Goal: Task Accomplishment & Management: Use online tool/utility

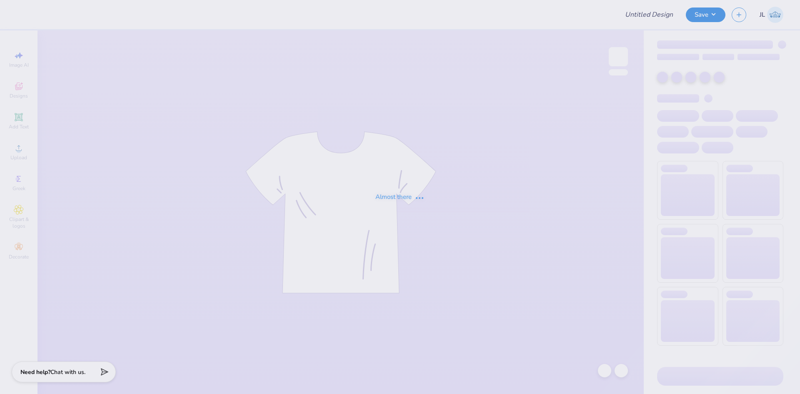
type input "[PERSON_NAME] Bid Day"
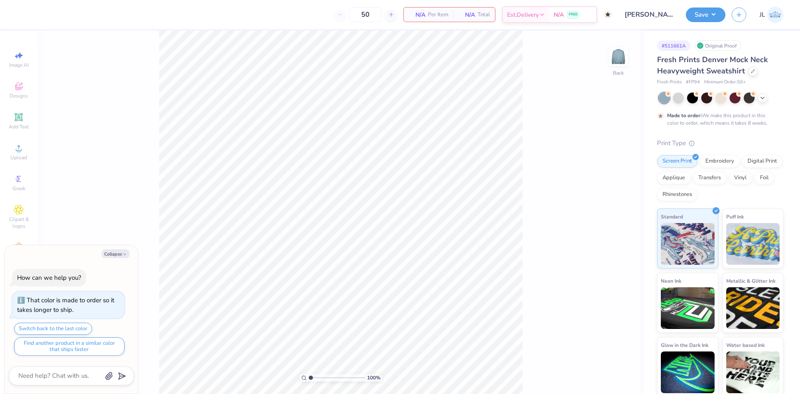
type textarea "x"
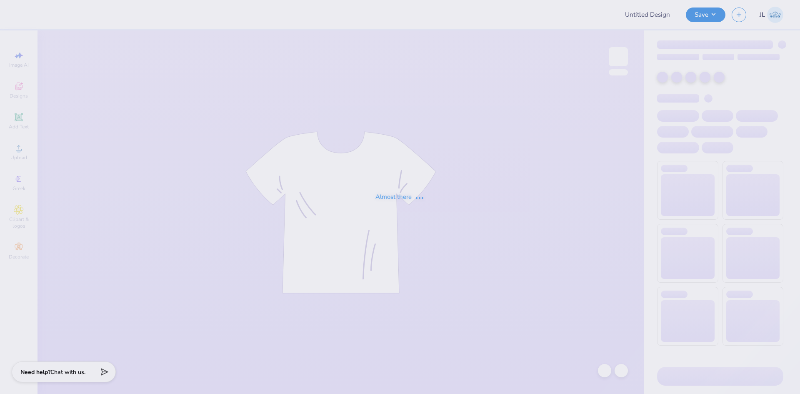
type input "[PERSON_NAME] Bid Day"
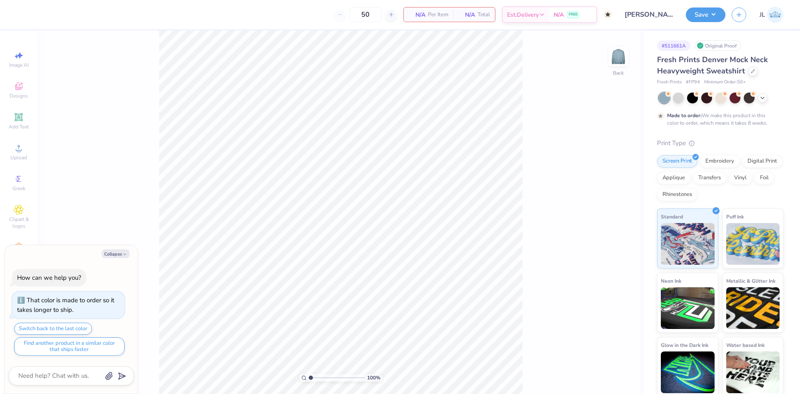
type textarea "x"
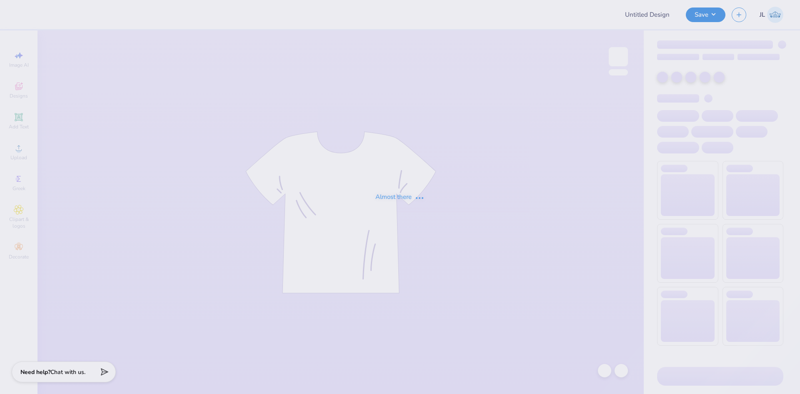
type input "[PERSON_NAME] Bid Day"
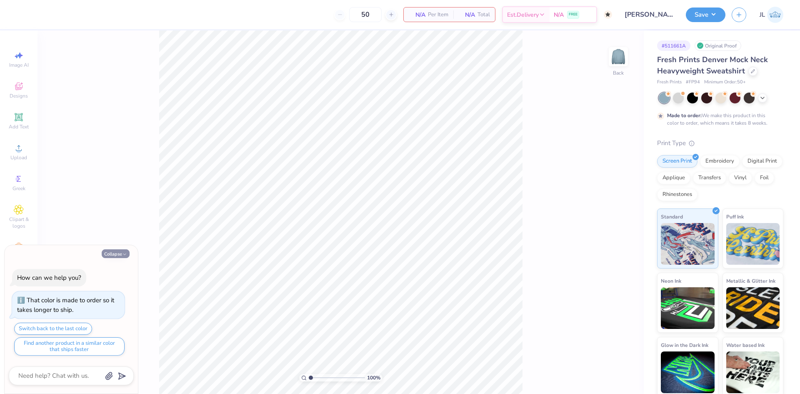
click at [115, 251] on button "Collapse" at bounding box center [116, 253] width 28 height 9
type textarea "x"
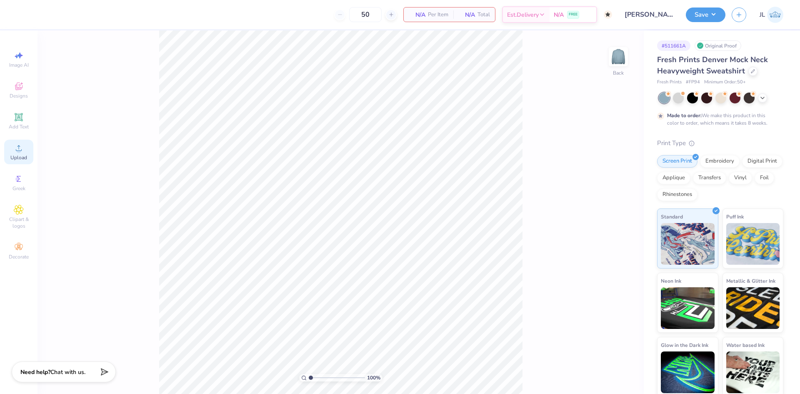
click at [18, 158] on span "Upload" at bounding box center [18, 157] width 17 height 7
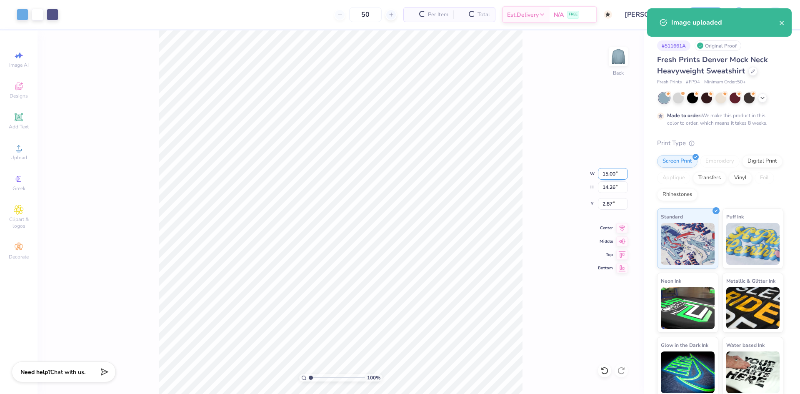
click at [612, 173] on input "15.00" at bounding box center [613, 174] width 30 height 12
type input "12.00"
type input "11.41"
click at [606, 207] on input "4.29" at bounding box center [613, 204] width 30 height 12
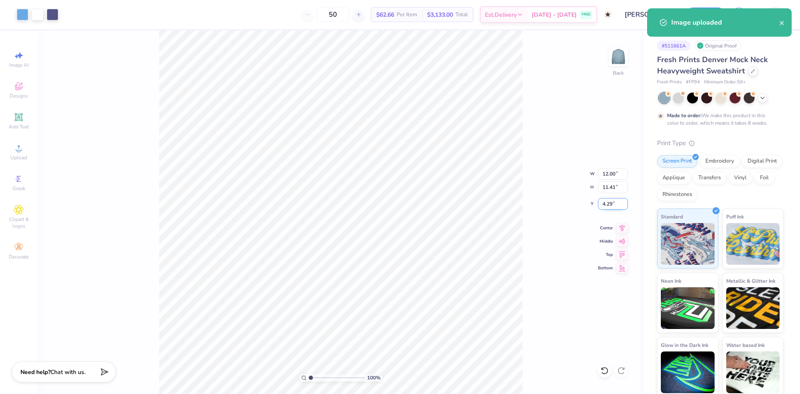
click at [606, 207] on input "4.29" at bounding box center [613, 204] width 30 height 12
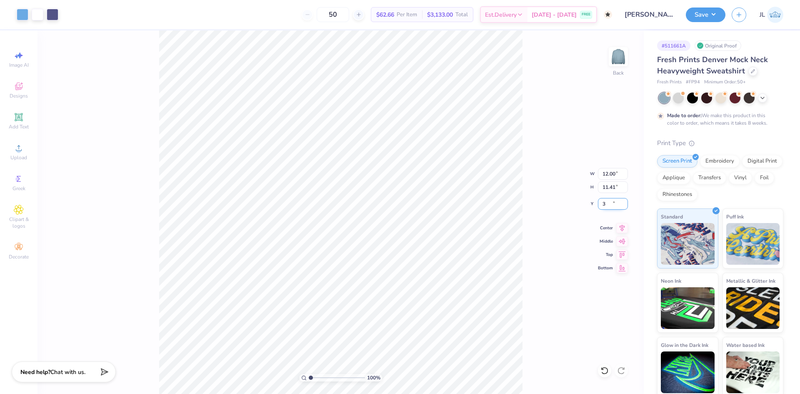
type input "3.00"
click at [609, 173] on input "12.00" at bounding box center [613, 174] width 30 height 12
type input "10.00"
type input "9.51"
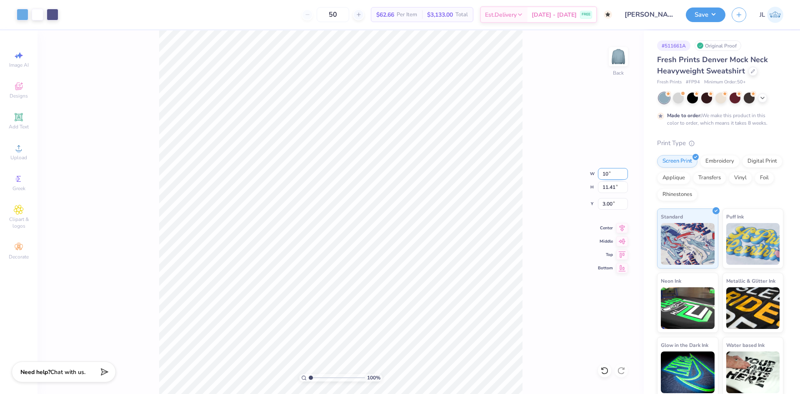
type input "3.95"
click at [609, 174] on input "10.00" at bounding box center [613, 174] width 30 height 12
type input "11.00"
type input "10.46"
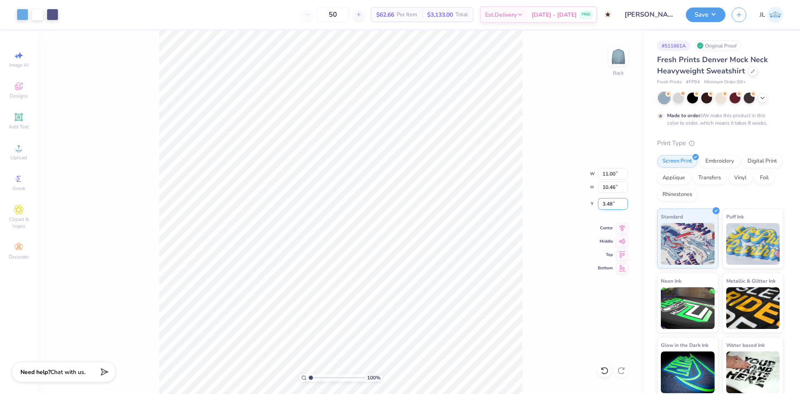
click at [607, 201] on input "3.48" at bounding box center [613, 204] width 30 height 12
type input "3.00"
click at [542, 168] on div "100 % Back W 11.00 11.00 " H 10.46 10.46 " Y 3.00 3.00 " Center Middle Top Bott…" at bounding box center [341, 212] width 607 height 364
click at [607, 170] on input "11.00" at bounding box center [613, 174] width 30 height 12
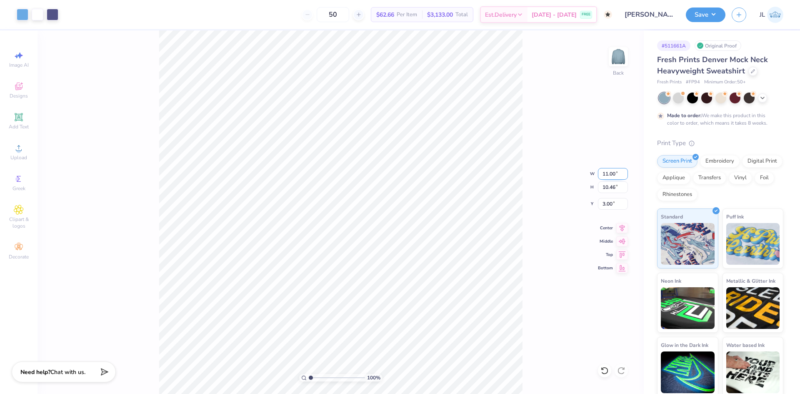
click at [606, 170] on input "11.00" at bounding box center [613, 174] width 30 height 12
type input "12.00"
type input "11.41"
click at [611, 204] on input "2.52" at bounding box center [613, 204] width 30 height 12
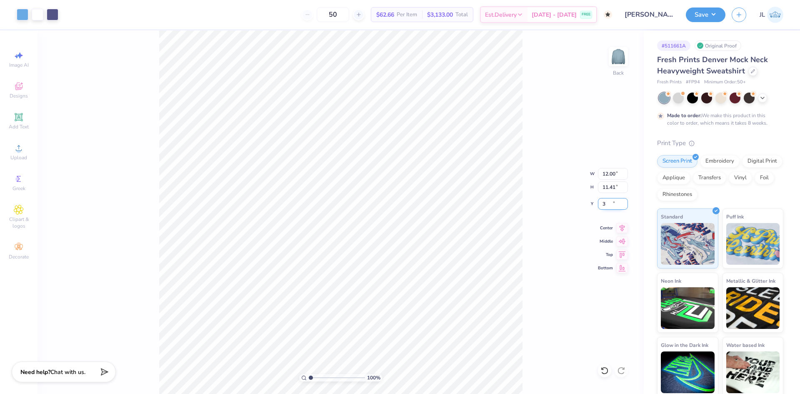
type input "3.00"
click at [271, 15] on div "50 $62.66 Per Item $3,133.00 Total Est. Delivery Oct 19 - 22 FREE" at bounding box center [339, 14] width 548 height 29
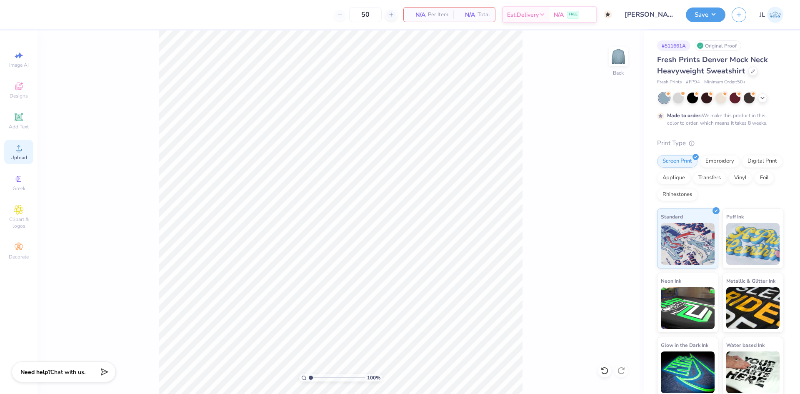
click at [23, 143] on icon at bounding box center [19, 148] width 10 height 10
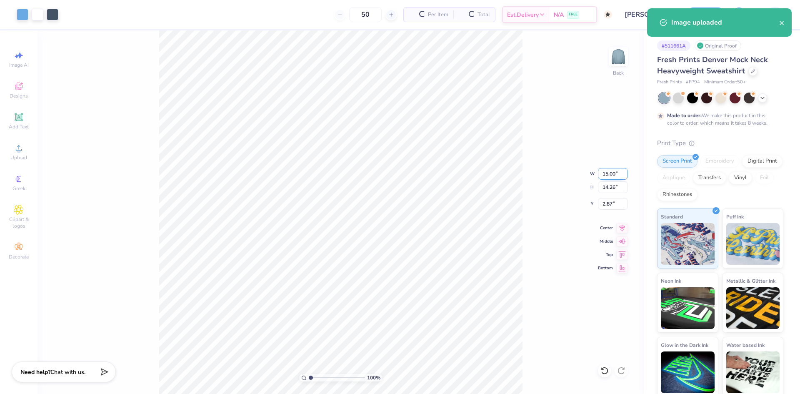
click at [609, 171] on input "15.00" at bounding box center [613, 174] width 30 height 12
type input "12.00"
type input "11.41"
click at [605, 204] on input "4.29" at bounding box center [613, 204] width 30 height 12
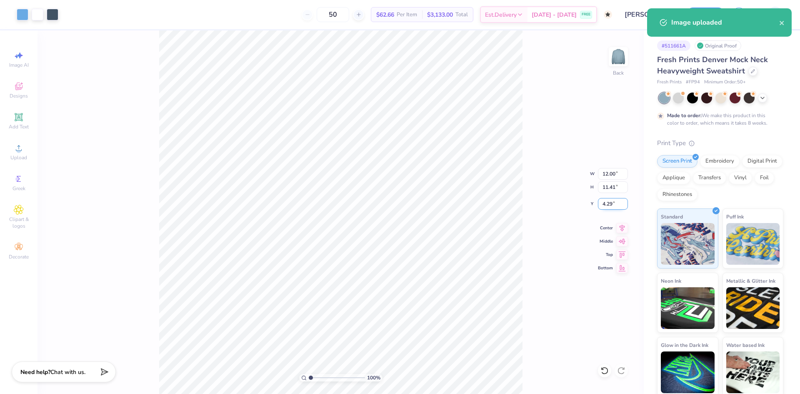
click at [605, 204] on input "4.29" at bounding box center [613, 204] width 30 height 12
type input "3.00"
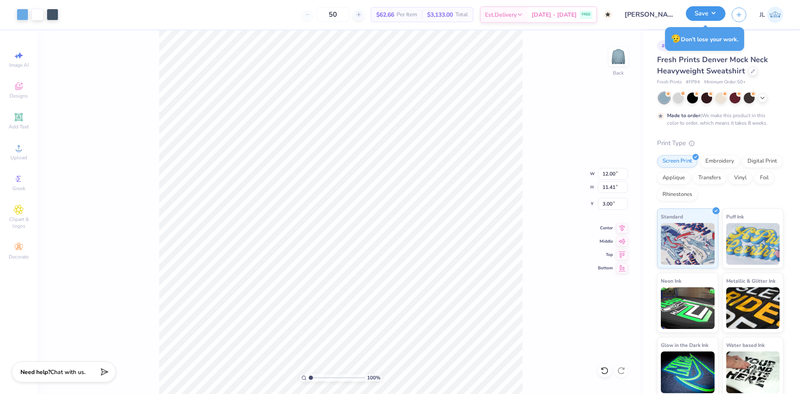
click at [708, 13] on button "Save" at bounding box center [706, 13] width 40 height 15
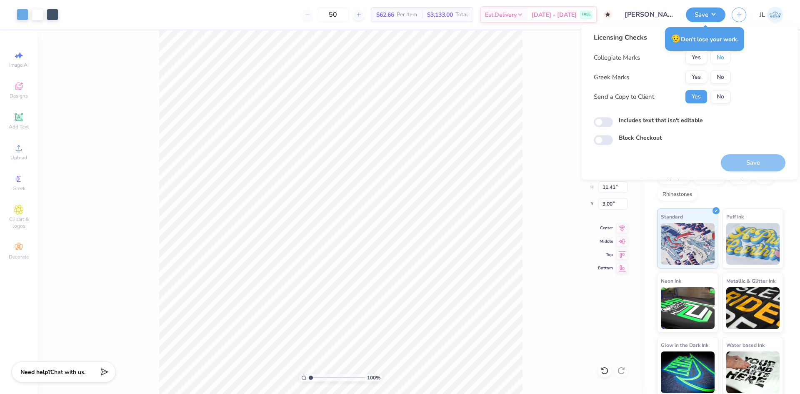
click at [727, 63] on button "No" at bounding box center [721, 57] width 20 height 13
click at [727, 75] on button "No" at bounding box center [721, 76] width 20 height 13
click at [761, 163] on button "Save" at bounding box center [753, 162] width 65 height 17
checkbox input "true"
